Goal: Communication & Community: Answer question/provide support

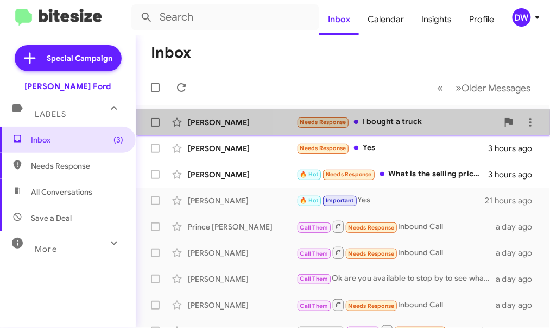
click at [385, 114] on div "[PERSON_NAME] Needs Response I bought a truck 3 hours ago" at bounding box center [342, 122] width 397 height 22
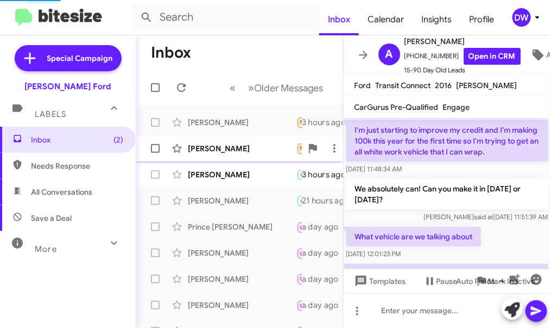
scroll to position [1076, 0]
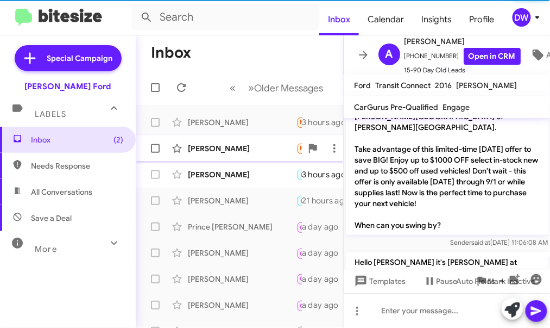
click at [242, 143] on div "[PERSON_NAME]" at bounding box center [242, 148] width 109 height 11
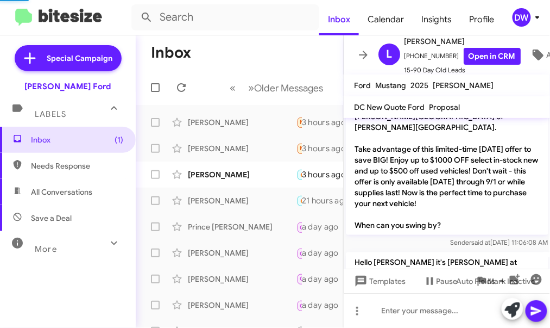
scroll to position [250, 0]
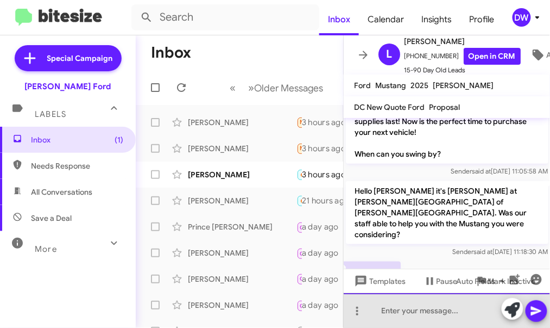
click at [375, 314] on div at bounding box center [447, 310] width 207 height 35
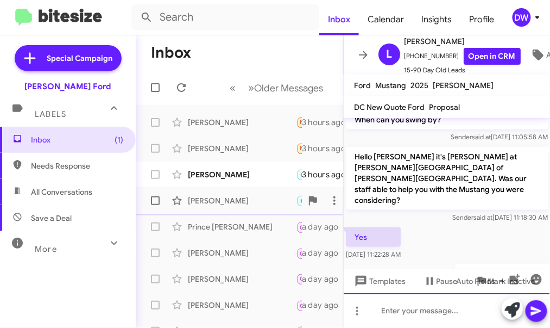
scroll to position [290, 0]
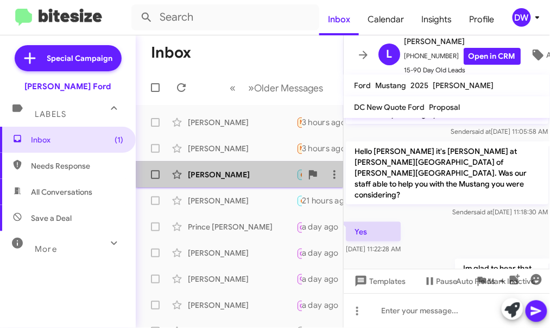
click at [245, 172] on div "[PERSON_NAME]" at bounding box center [242, 174] width 109 height 11
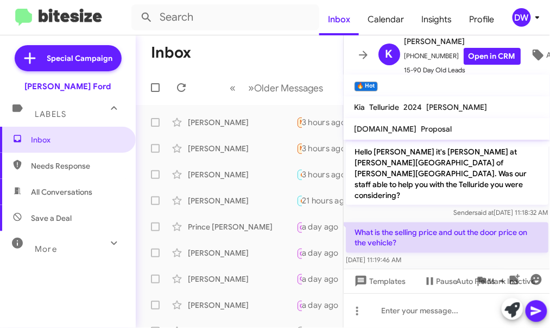
scroll to position [323, 0]
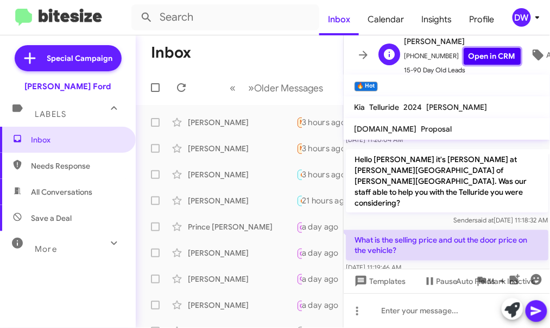
click at [488, 62] on link "Open in CRM" at bounding box center [492, 56] width 57 height 17
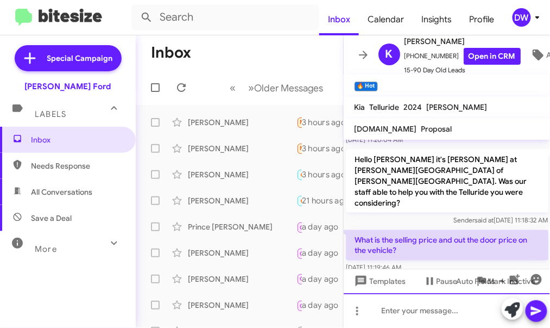
click at [398, 308] on div at bounding box center [447, 310] width 207 height 35
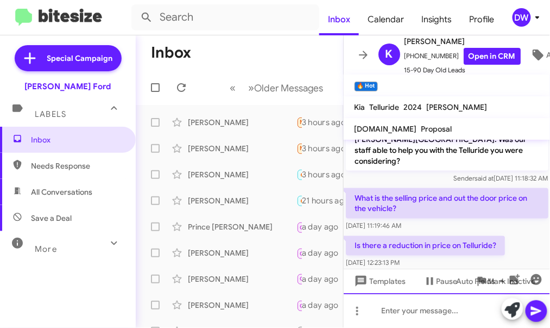
scroll to position [386, 0]
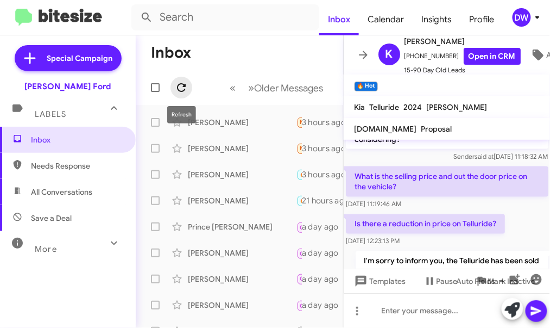
click at [183, 83] on icon at bounding box center [181, 87] width 13 height 13
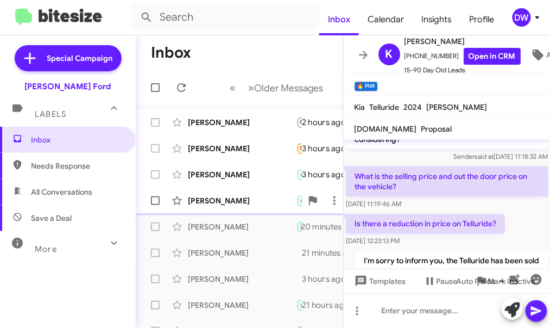
click at [212, 203] on div "[PERSON_NAME]" at bounding box center [242, 200] width 109 height 11
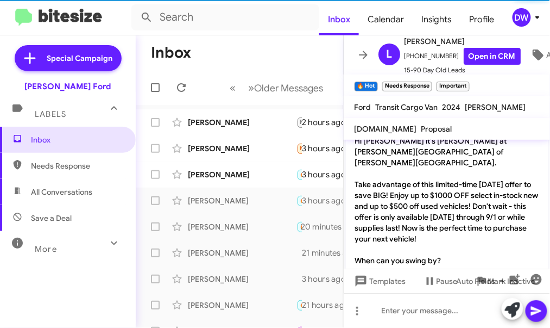
scroll to position [1611, 0]
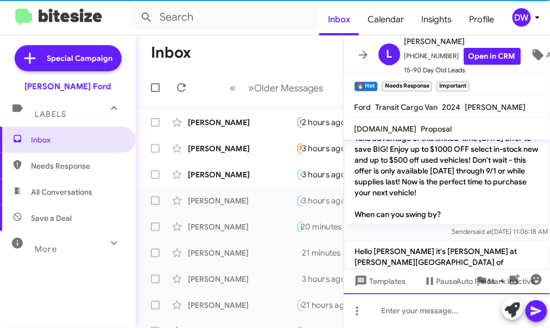
click at [397, 304] on div at bounding box center [447, 310] width 207 height 35
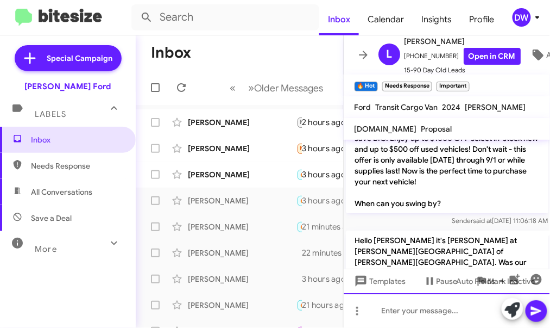
scroll to position [1651, 0]
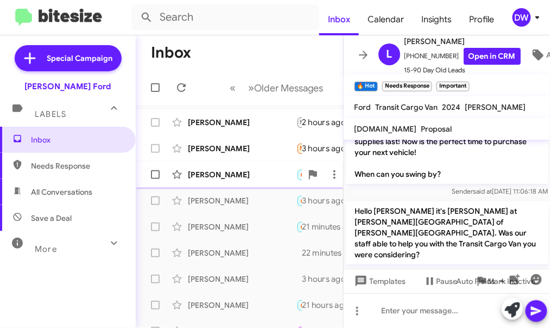
click at [247, 175] on div "[PERSON_NAME]" at bounding box center [242, 174] width 109 height 11
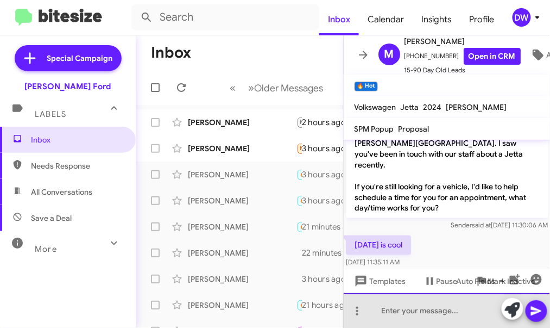
click at [438, 316] on div at bounding box center [447, 310] width 207 height 35
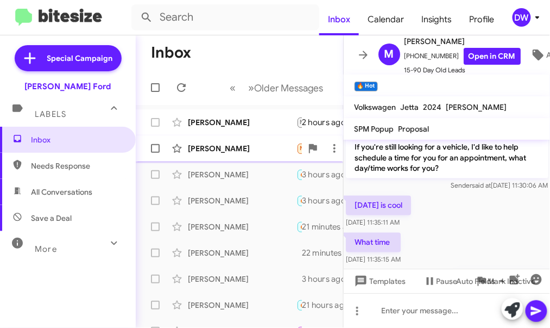
click at [238, 146] on div "[PERSON_NAME]" at bounding box center [242, 148] width 109 height 11
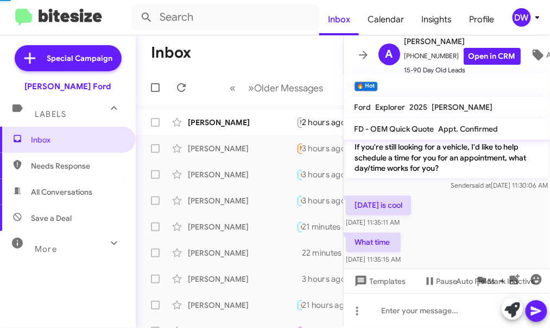
scroll to position [478, 0]
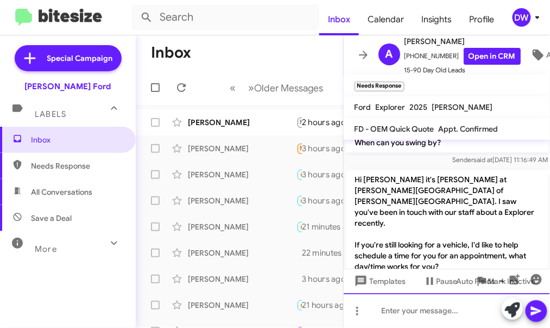
click at [382, 312] on div at bounding box center [447, 310] width 207 height 35
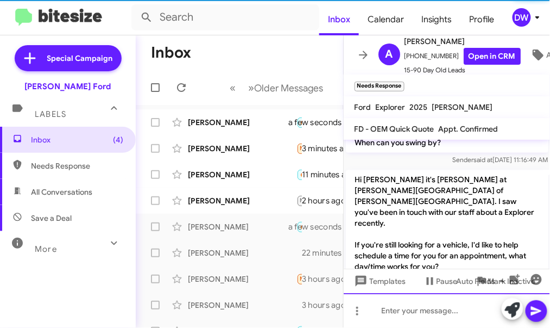
scroll to position [0, 0]
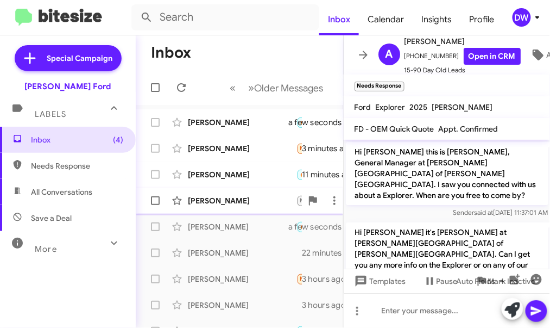
click at [206, 202] on div "[PERSON_NAME]" at bounding box center [242, 200] width 109 height 11
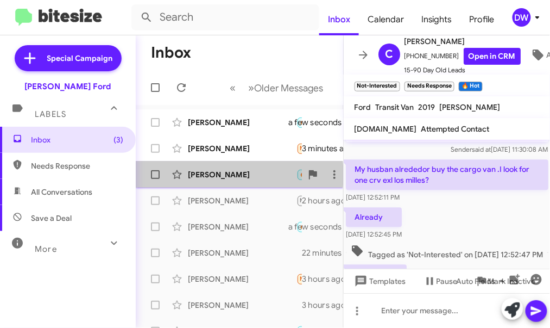
click at [212, 175] on div "[PERSON_NAME]" at bounding box center [242, 174] width 109 height 11
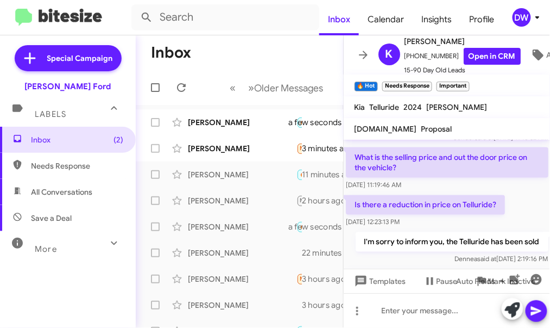
scroll to position [437, 0]
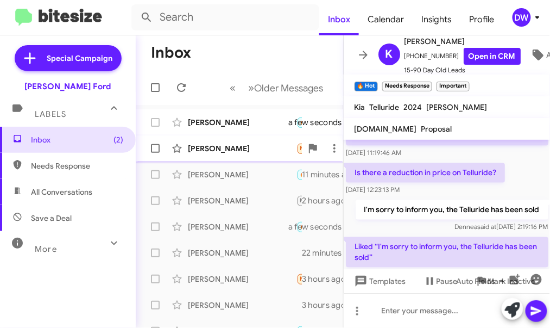
click at [228, 146] on div "[PERSON_NAME]" at bounding box center [242, 148] width 109 height 11
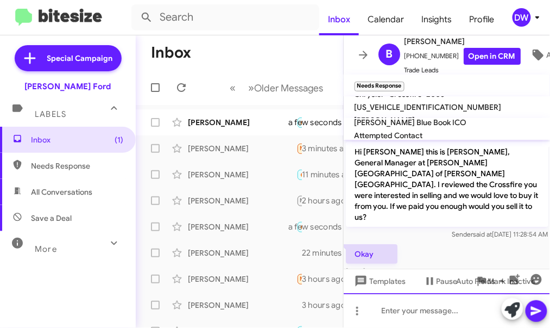
click at [399, 311] on div at bounding box center [447, 310] width 207 height 35
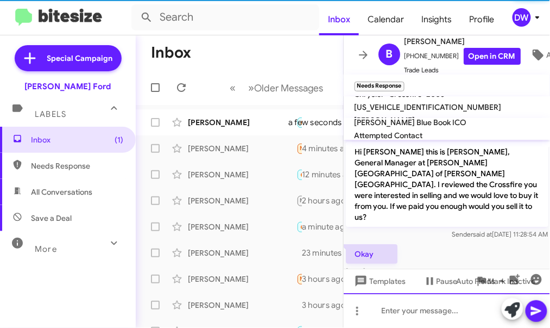
scroll to position [43, 0]
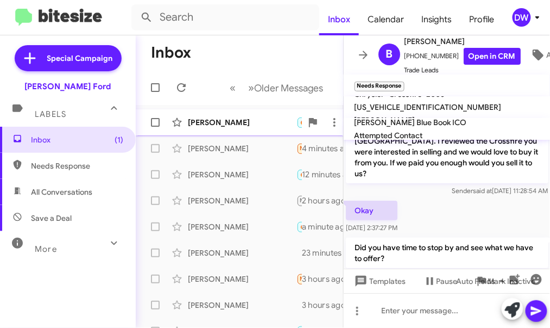
click at [247, 131] on div "[PERSON_NAME] 🔥 Hot Important Needs Response Not this weekend a minute ago" at bounding box center [239, 122] width 190 height 22
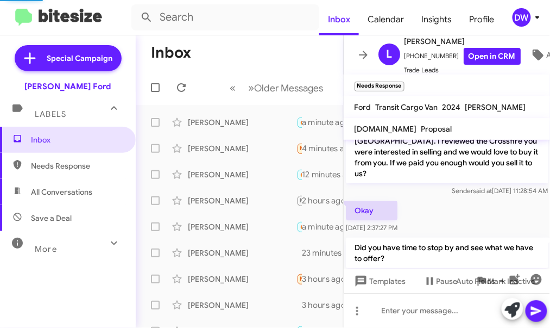
scroll to position [1076, 0]
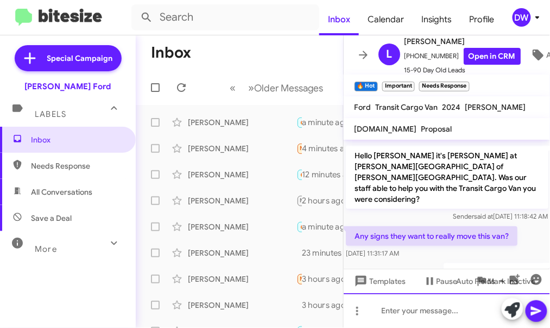
click at [417, 317] on div at bounding box center [447, 310] width 207 height 35
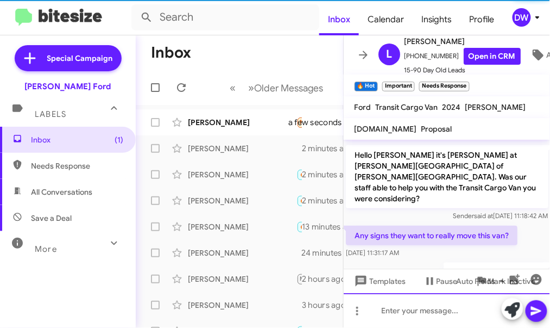
scroll to position [71, 0]
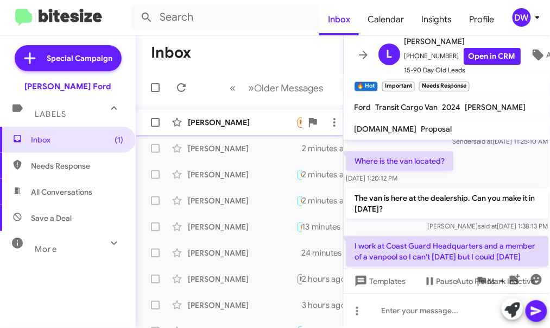
click at [273, 117] on div "[PERSON_NAME]" at bounding box center [242, 122] width 109 height 11
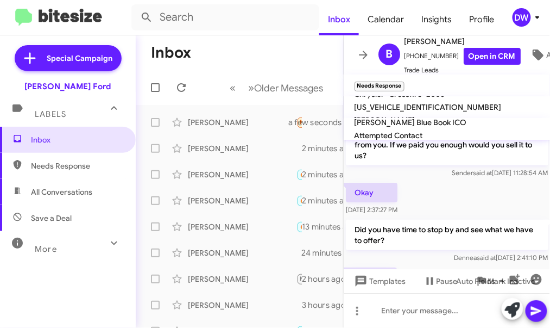
scroll to position [134, 0]
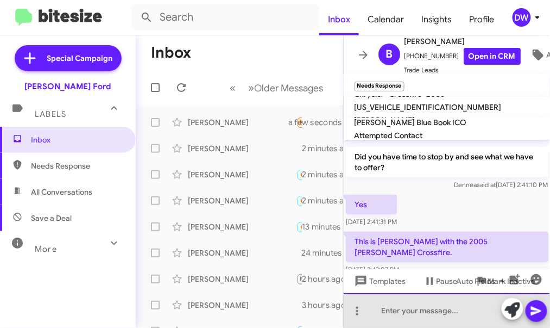
click at [428, 303] on div at bounding box center [447, 310] width 207 height 35
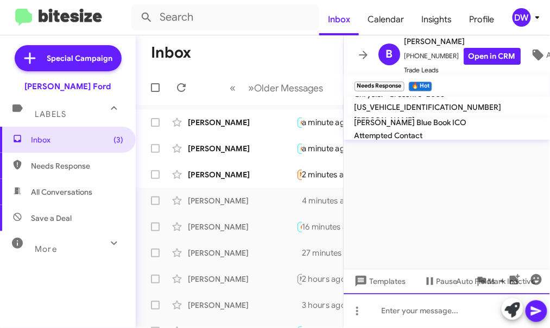
scroll to position [0, 0]
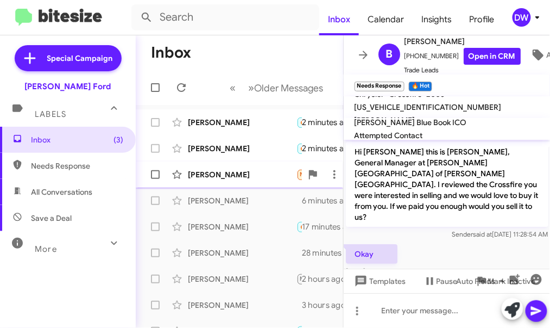
click at [225, 173] on div "[PERSON_NAME]" at bounding box center [242, 174] width 109 height 11
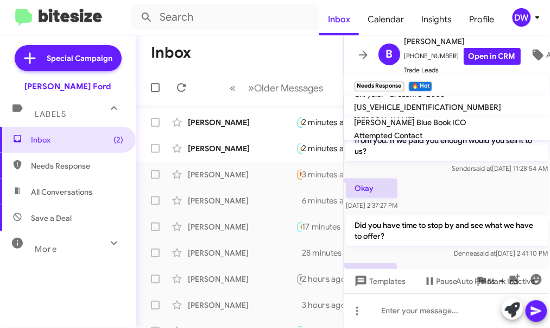
scroll to position [213, 0]
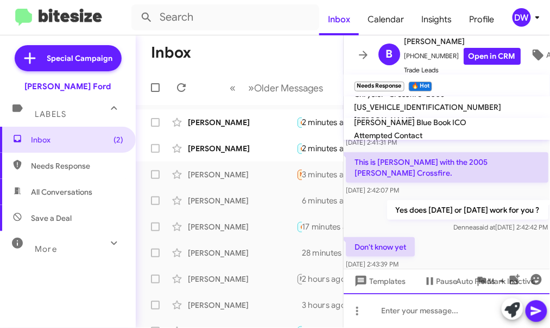
click at [409, 304] on div at bounding box center [447, 310] width 207 height 35
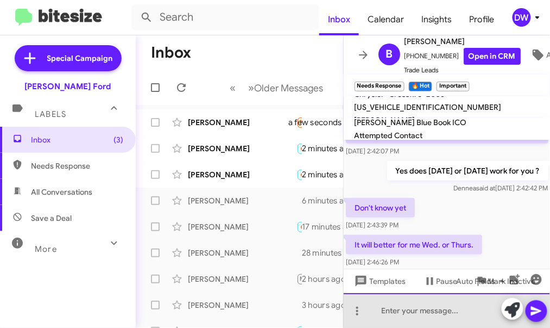
click at [395, 309] on div at bounding box center [447, 310] width 207 height 35
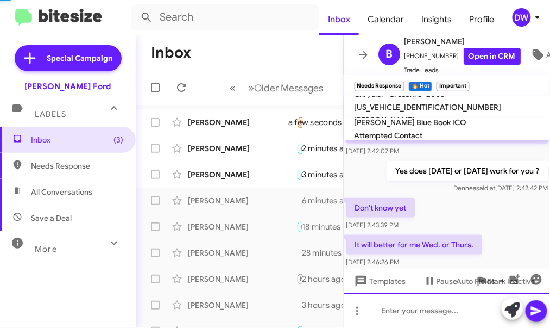
scroll to position [0, 0]
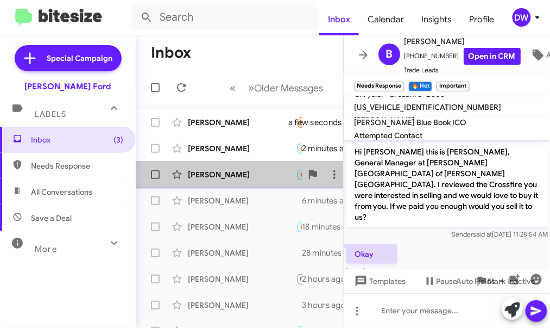
click at [225, 177] on div "[PERSON_NAME]" at bounding box center [242, 174] width 109 height 11
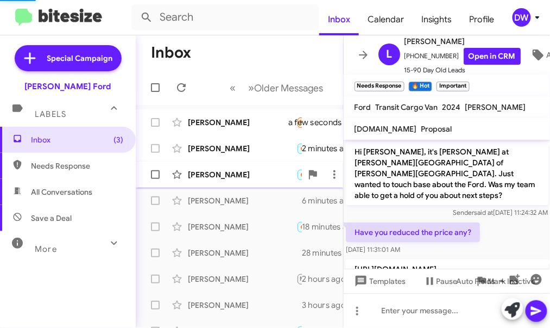
scroll to position [1033, 0]
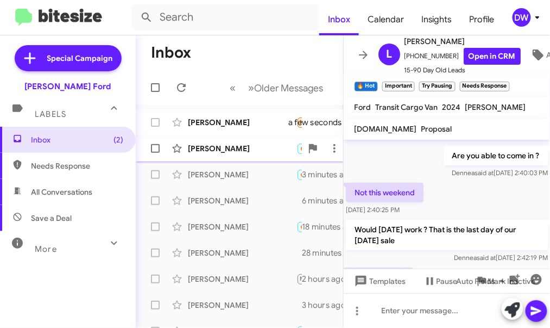
click at [254, 151] on div "[PERSON_NAME]" at bounding box center [242, 148] width 109 height 11
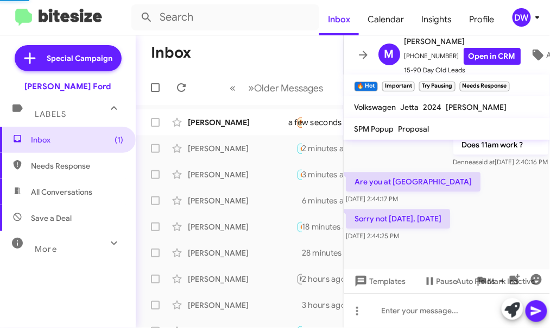
scroll to position [488, 0]
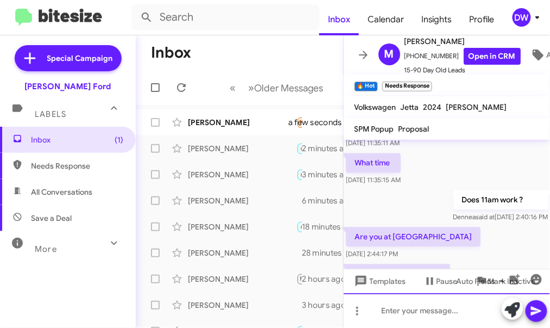
click at [419, 308] on div at bounding box center [447, 310] width 207 height 35
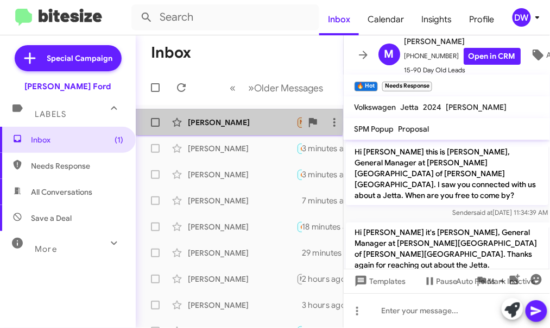
click at [204, 121] on div "[PERSON_NAME]" at bounding box center [242, 122] width 109 height 11
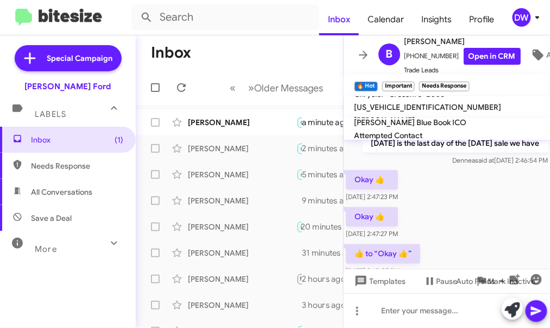
scroll to position [359, 0]
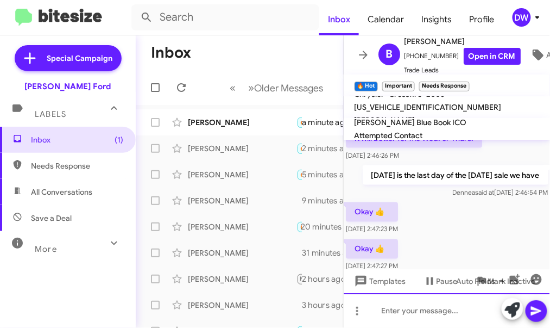
click at [410, 304] on div at bounding box center [447, 310] width 207 height 35
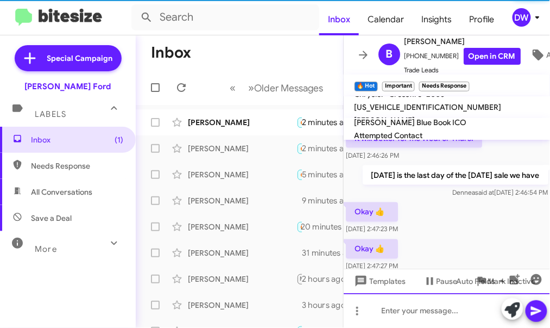
scroll to position [0, 0]
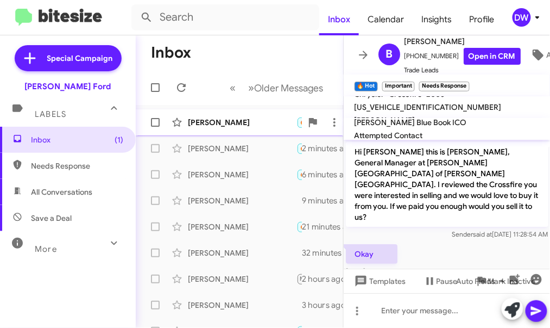
click at [219, 125] on div "[PERSON_NAME]" at bounding box center [242, 122] width 109 height 11
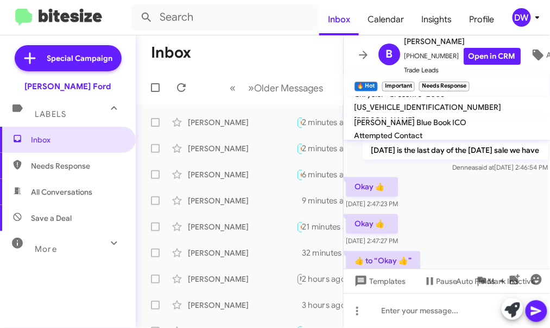
scroll to position [451, 0]
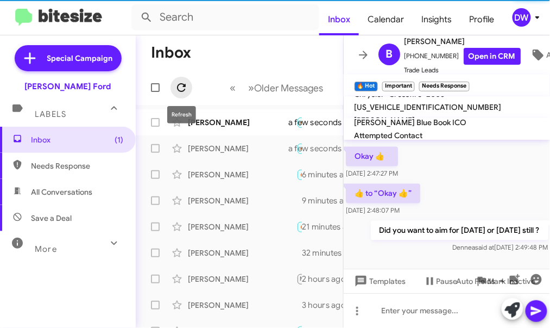
click at [184, 88] on icon at bounding box center [181, 87] width 13 height 13
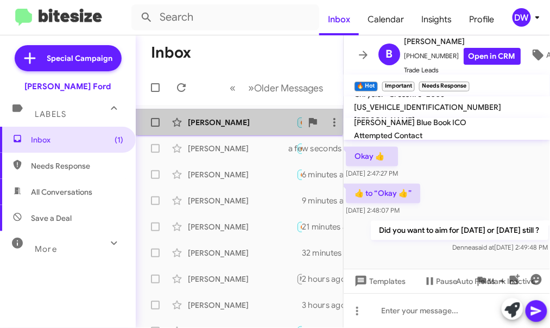
click at [224, 115] on div "[PERSON_NAME] 🔥 Hot Needs Response Okay can you do this over the phone a few se…" at bounding box center [239, 122] width 190 height 22
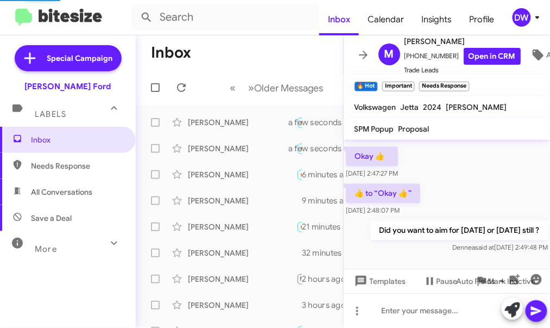
scroll to position [579, 0]
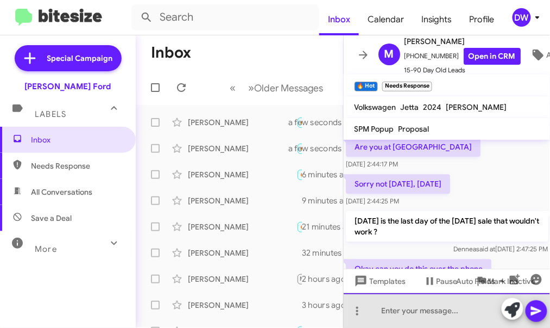
click at [424, 315] on div at bounding box center [447, 310] width 207 height 35
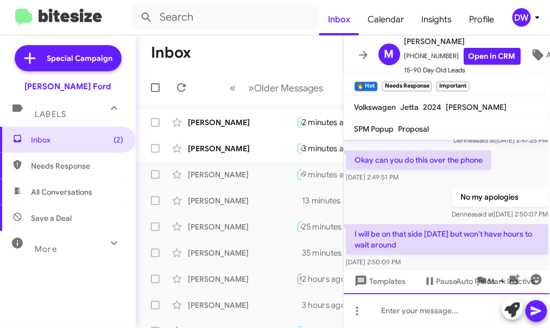
scroll to position [676, 0]
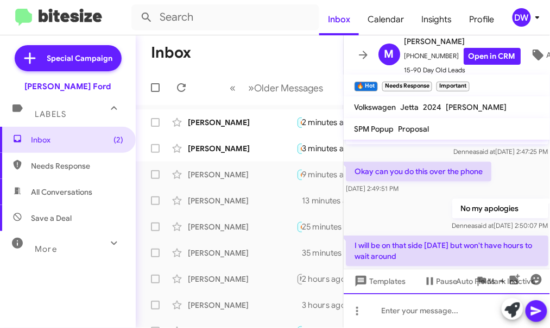
click at [404, 312] on div at bounding box center [447, 310] width 207 height 35
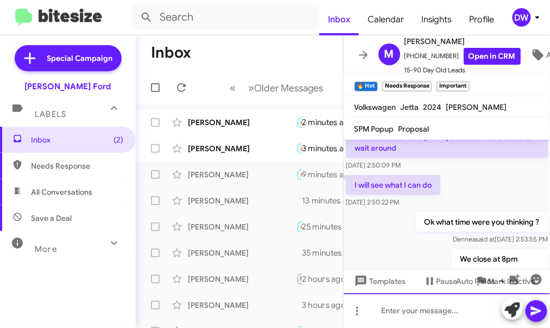
scroll to position [788, 0]
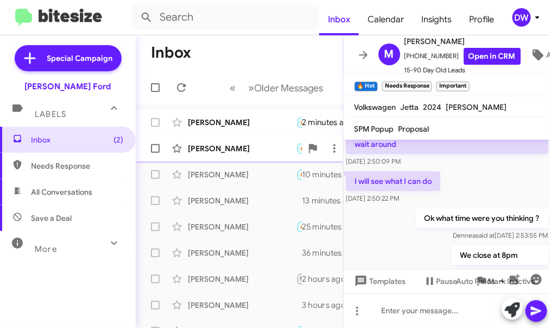
click at [244, 150] on div "[PERSON_NAME]" at bounding box center [242, 148] width 109 height 11
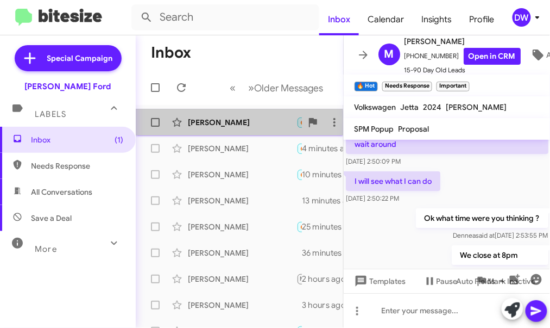
click at [220, 125] on div "[PERSON_NAME]" at bounding box center [242, 122] width 109 height 11
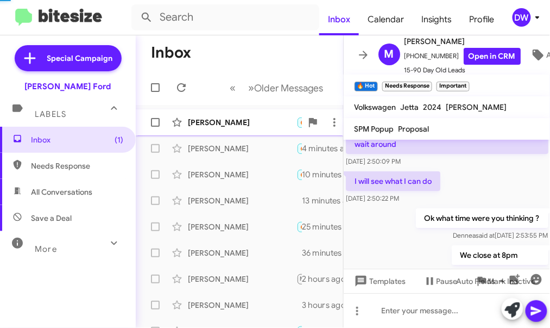
scroll to position [491, 0]
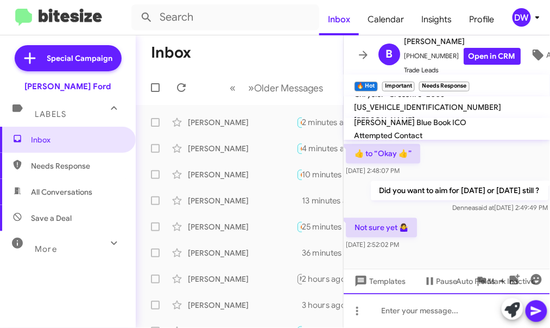
click at [437, 311] on div at bounding box center [447, 310] width 207 height 35
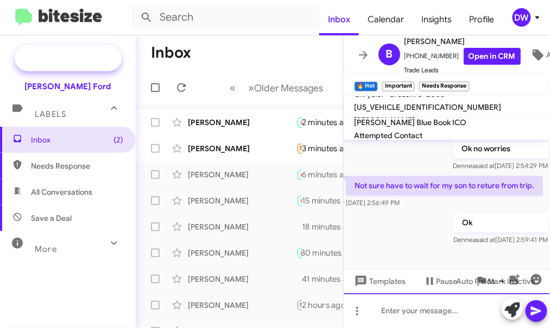
scroll to position [610, 0]
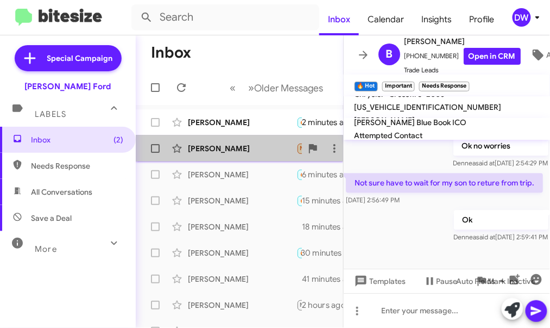
click at [234, 140] on div "[PERSON_NAME] Needs Response Hi can someone pick it up? 3 minutes ago" at bounding box center [239, 148] width 190 height 22
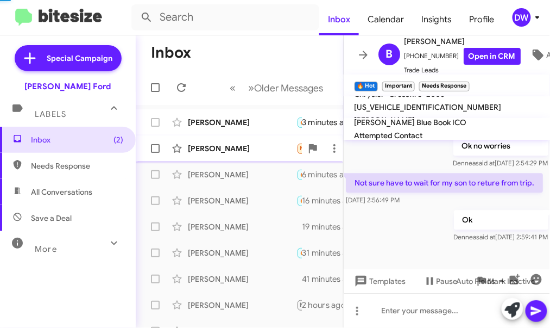
scroll to position [54, 0]
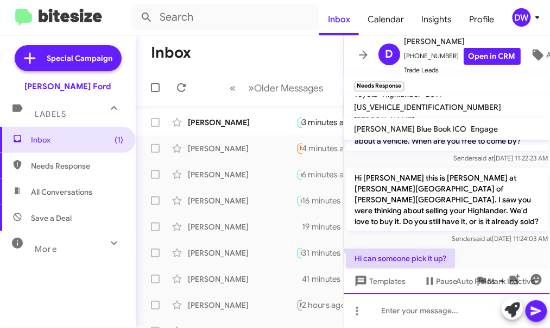
click at [412, 307] on div at bounding box center [447, 310] width 207 height 35
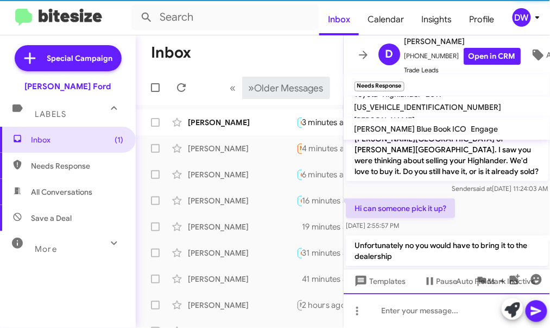
scroll to position [105, 0]
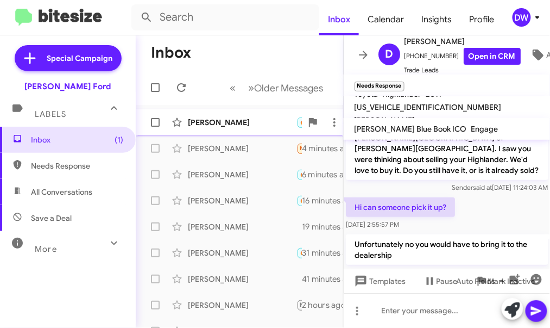
click at [242, 125] on div "[PERSON_NAME]" at bounding box center [242, 122] width 109 height 11
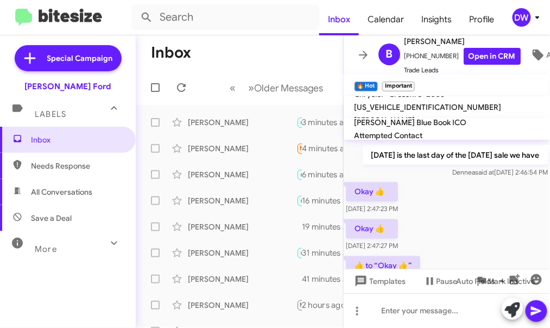
scroll to position [610, 0]
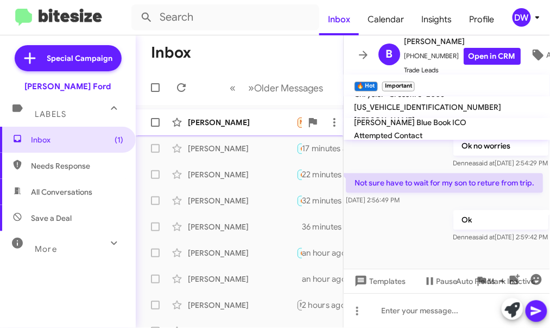
click at [221, 125] on div "[PERSON_NAME]" at bounding box center [242, 122] width 109 height 11
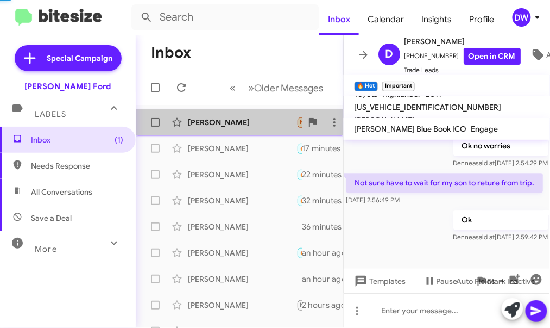
scroll to position [155, 0]
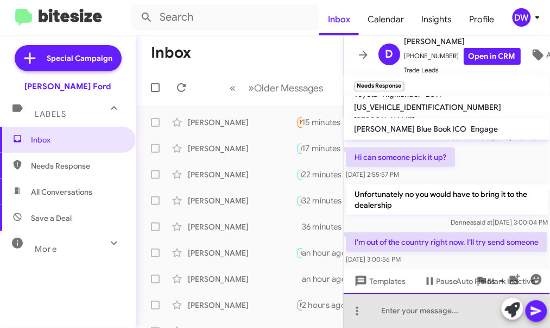
click at [443, 309] on div at bounding box center [447, 310] width 207 height 35
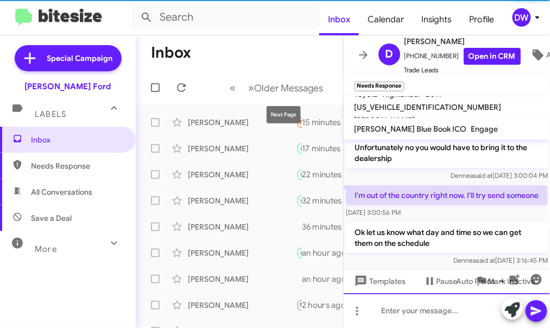
scroll to position [206, 0]
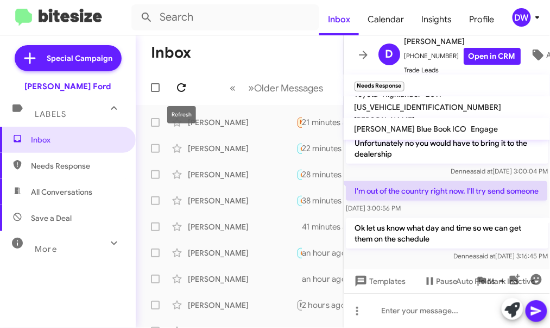
click at [176, 88] on icon at bounding box center [181, 87] width 13 height 13
click at [185, 87] on icon at bounding box center [181, 87] width 13 height 13
click at [186, 84] on icon at bounding box center [181, 87] width 13 height 13
click at [180, 93] on icon at bounding box center [181, 87] width 13 height 13
click at [175, 89] on icon at bounding box center [181, 87] width 13 height 13
